Goal: Task Accomplishment & Management: Manage account settings

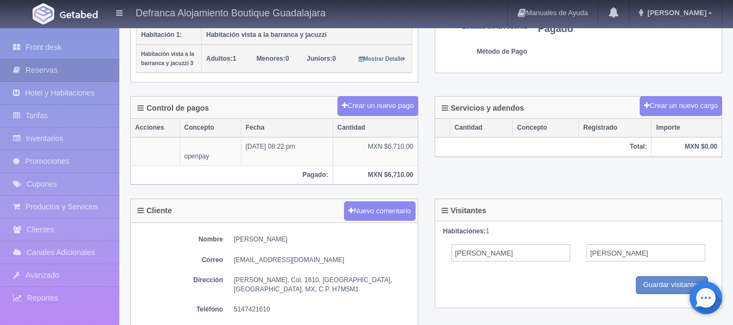
scroll to position [271, 0]
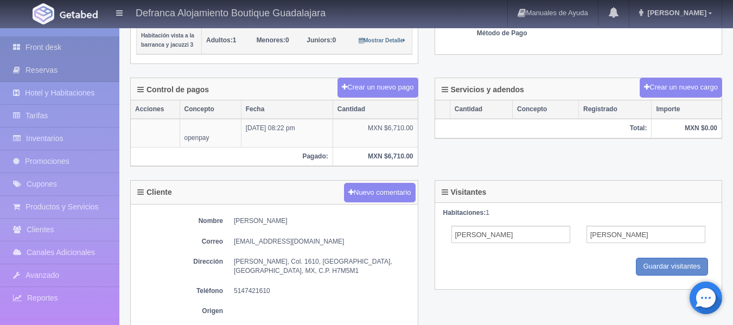
click at [46, 48] on link "Front desk" at bounding box center [59, 47] width 119 height 22
click at [47, 47] on link "Front desk" at bounding box center [59, 47] width 119 height 22
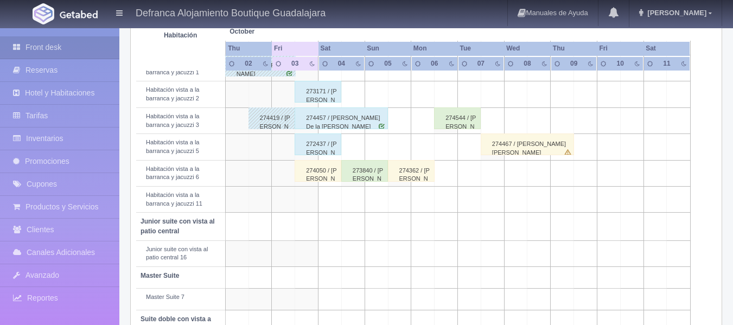
scroll to position [380, 0]
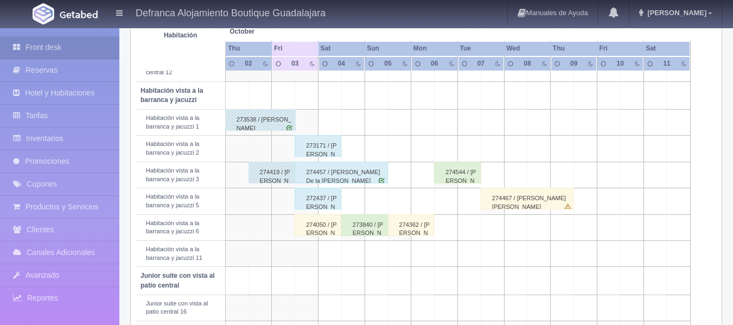
click at [330, 227] on div "274050 / [PERSON_NAME]" at bounding box center [318, 225] width 47 height 22
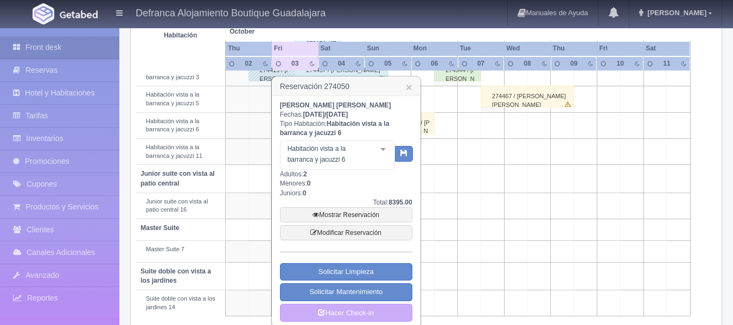
scroll to position [488, 0]
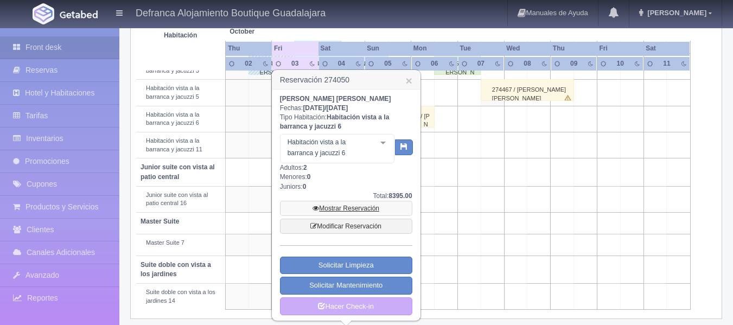
click at [343, 209] on link "Mostrar Reservación" at bounding box center [346, 208] width 132 height 15
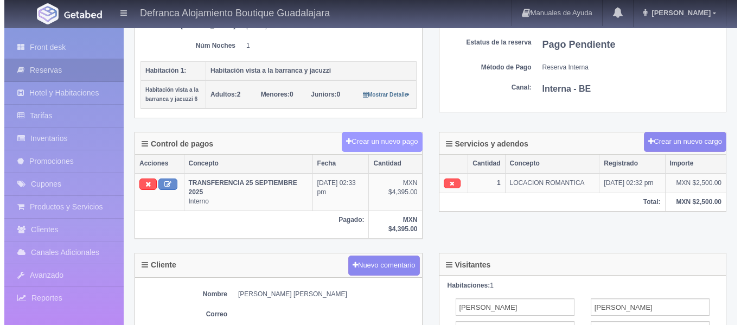
scroll to position [163, 0]
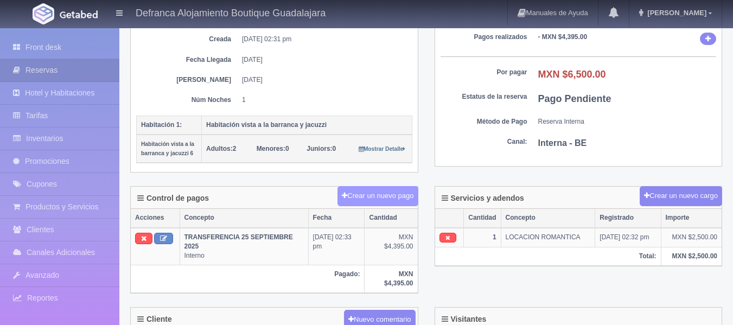
click at [358, 195] on button "Crear un nuevo pago" at bounding box center [377, 196] width 80 height 20
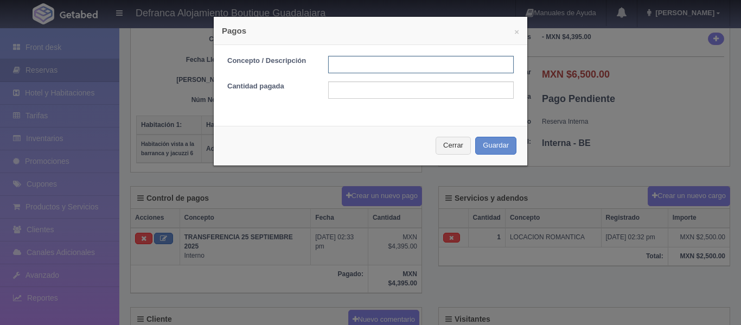
click at [342, 61] on input "text" at bounding box center [421, 64] width 186 height 17
type input "EFECTIVO"
click at [363, 92] on input "text" at bounding box center [421, 89] width 186 height 17
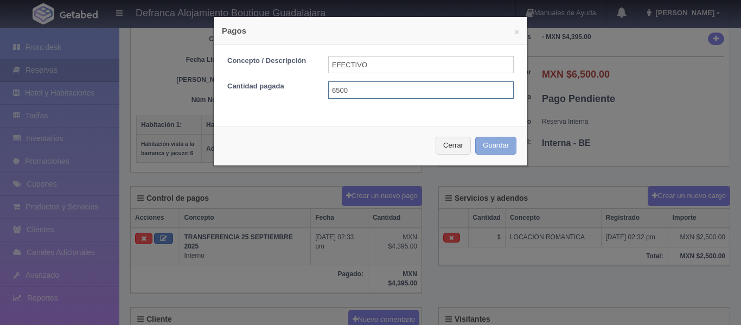
type input "6500"
click at [483, 143] on button "Guardar" at bounding box center [495, 146] width 41 height 18
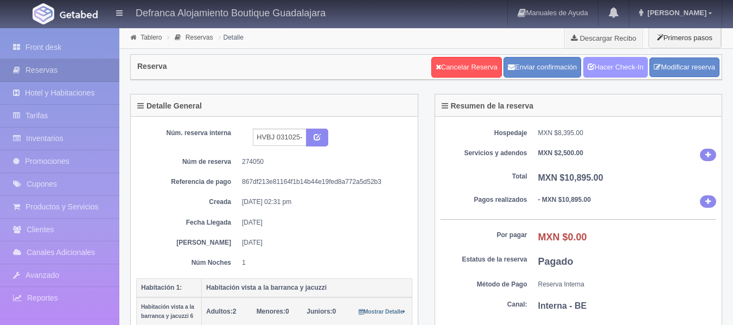
click at [627, 70] on link "Hacer Check-In" at bounding box center [615, 67] width 65 height 21
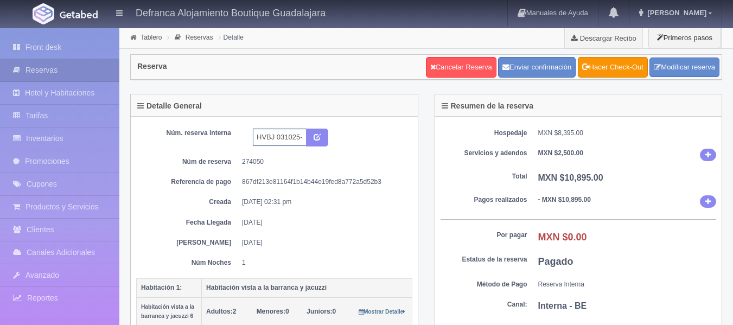
click at [283, 135] on input "HVBJ 031025-041025" at bounding box center [280, 137] width 54 height 17
click at [284, 133] on input "HVBJ 061025-041025" at bounding box center [280, 137] width 54 height 17
type input "HVBJ6 031025-041025"
click at [319, 138] on icon "submit" at bounding box center [317, 136] width 7 height 7
click at [58, 50] on link "Front desk" at bounding box center [59, 47] width 119 height 22
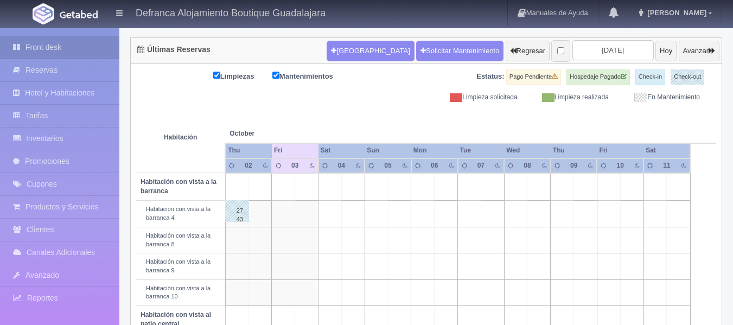
scroll to position [325, 0]
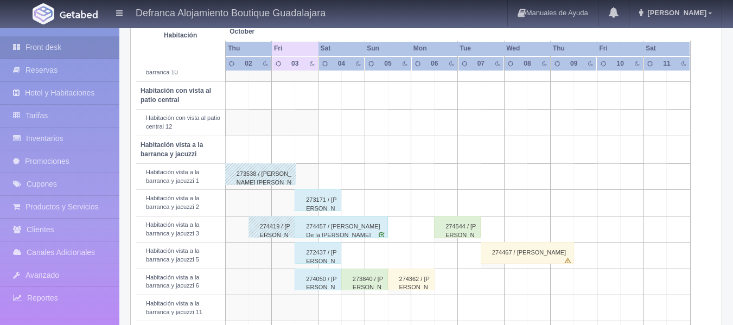
click at [316, 223] on div "274457 / STephanie De la Cruz Juarez" at bounding box center [341, 227] width 93 height 22
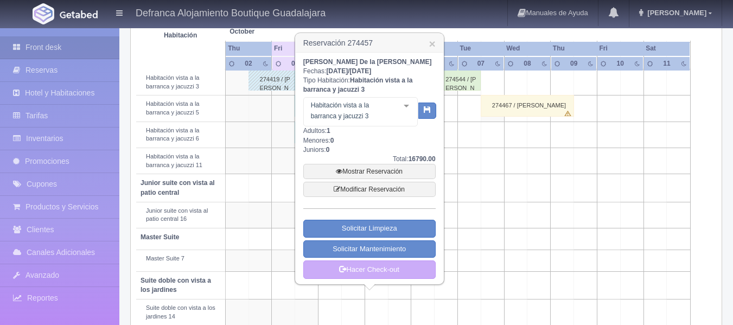
scroll to position [488, 0]
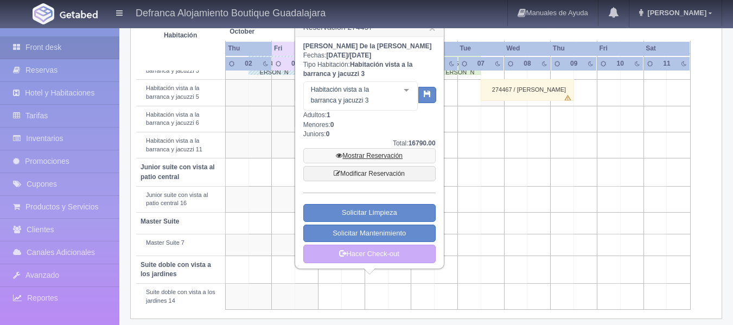
click at [350, 156] on link "Mostrar Reservación" at bounding box center [369, 155] width 132 height 15
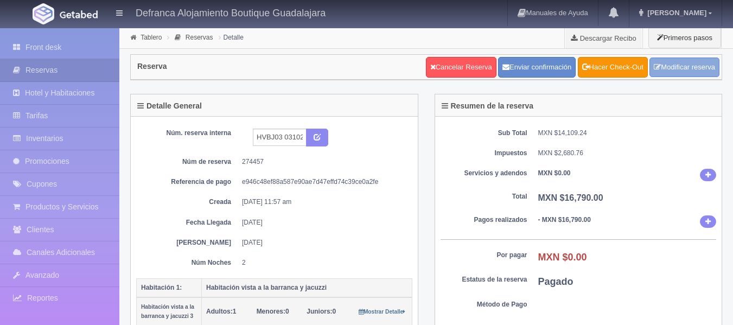
click at [675, 64] on link "Modificar reserva" at bounding box center [684, 67] width 70 height 20
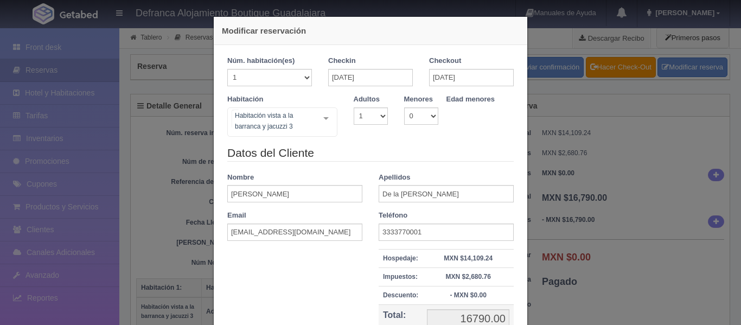
click at [324, 118] on div "Habitación vista a la barranca y jacuzzi 3 Habitación vista a la barranca y jac…" at bounding box center [282, 121] width 110 height 29
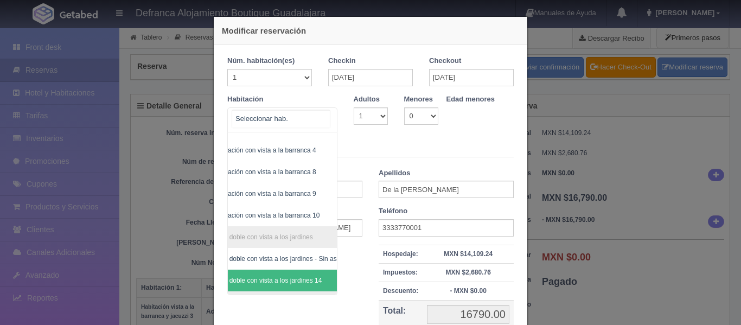
scroll to position [188, 63]
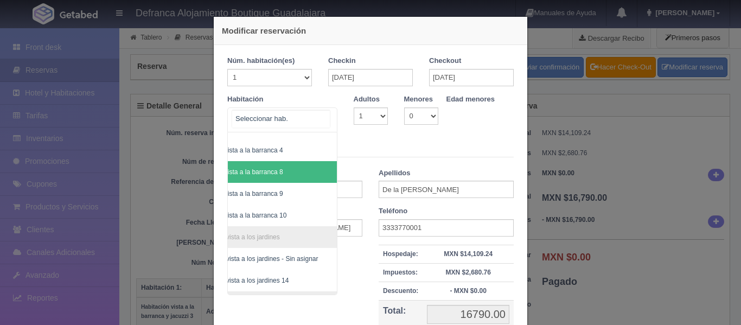
click at [304, 173] on span "Habitación con vista a la barranca 8" at bounding box center [255, 172] width 164 height 22
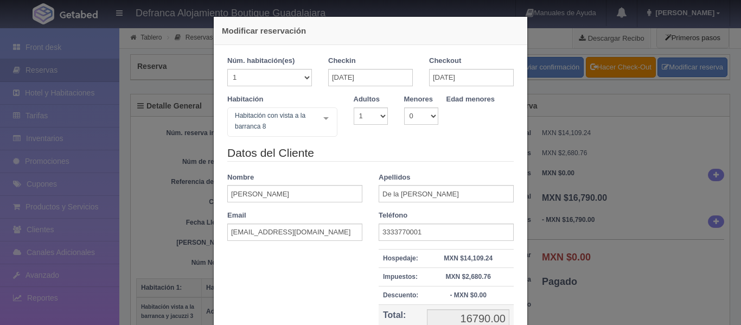
checkbox input "false"
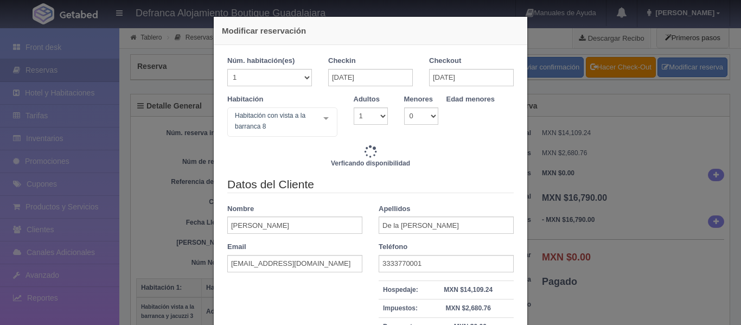
type input "15290.00"
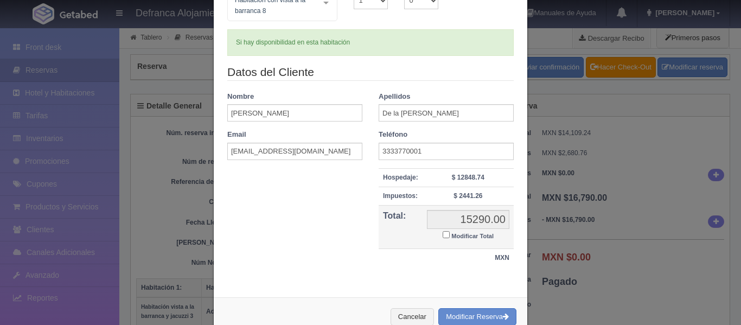
scroll to position [144, 0]
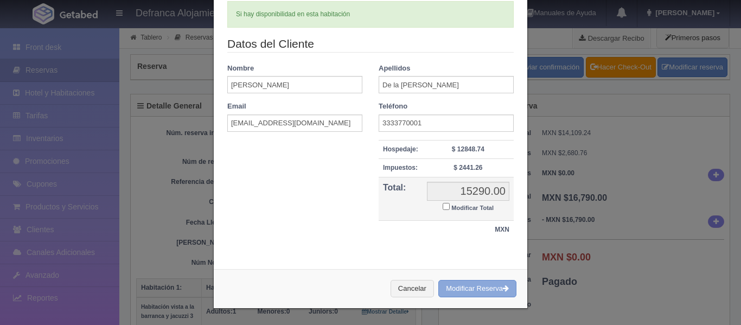
click at [457, 286] on button "Modificar Reserva" at bounding box center [477, 289] width 78 height 18
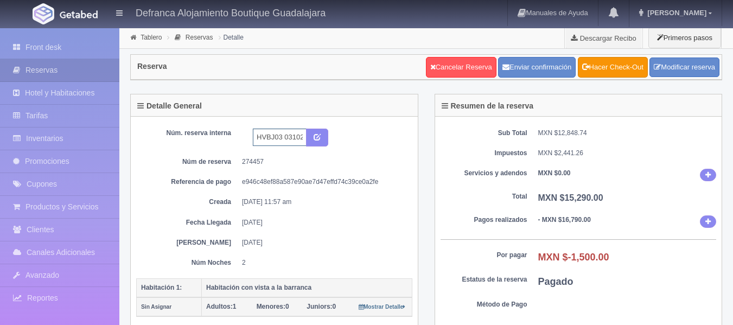
click at [282, 138] on input "HVBJ03 031025-051025" at bounding box center [280, 137] width 54 height 17
type input "HVBJ8 031025-051025"
click at [316, 137] on icon "submit" at bounding box center [317, 136] width 7 height 7
click at [159, 36] on link "Tablero" at bounding box center [150, 38] width 21 height 8
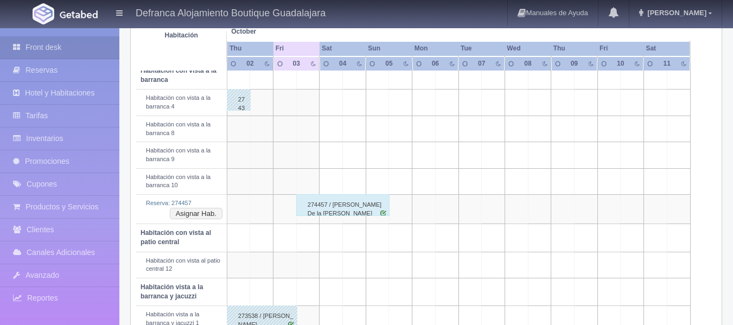
scroll to position [271, 0]
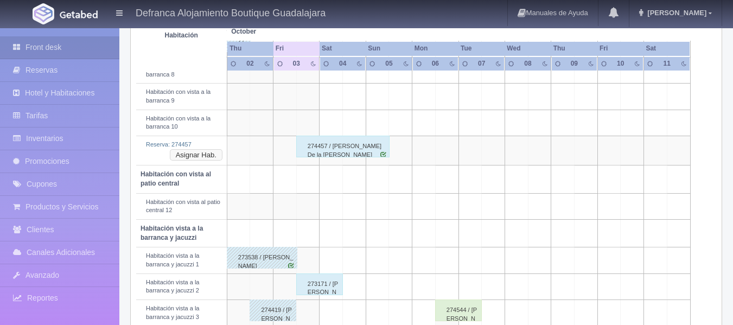
click at [217, 157] on button "Asignar Hab." at bounding box center [196, 155] width 53 height 12
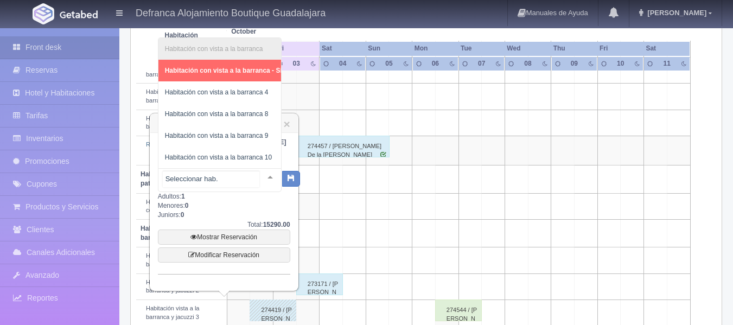
click at [261, 175] on div at bounding box center [270, 177] width 22 height 16
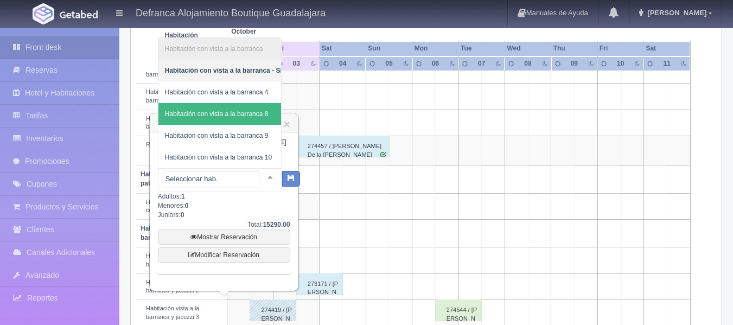
click at [258, 110] on span "Habitación con vista a la barranca 8" at bounding box center [217, 114] width 104 height 8
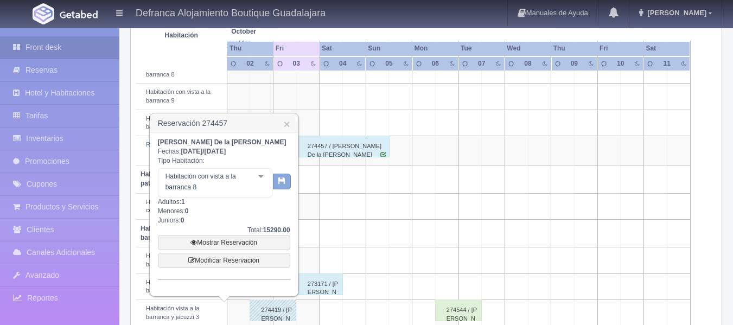
click at [277, 185] on button "button" at bounding box center [282, 182] width 18 height 16
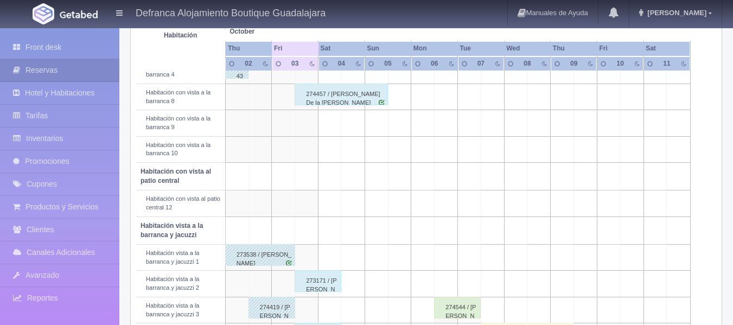
scroll to position [244, 0]
click at [336, 95] on div "274457 / [PERSON_NAME] De la [PERSON_NAME]" at bounding box center [341, 96] width 93 height 22
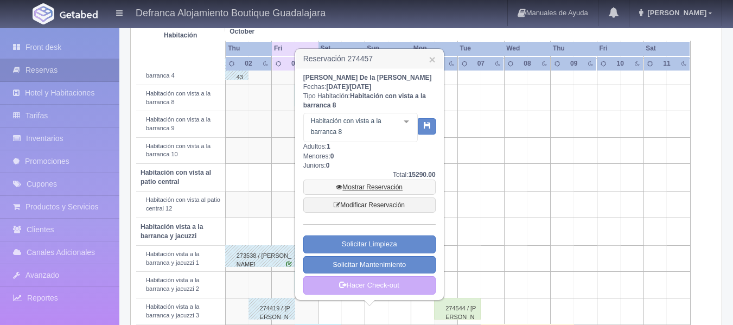
click at [362, 187] on link "Mostrar Reservación" at bounding box center [369, 187] width 132 height 15
